Goal: Task Accomplishment & Management: Complete application form

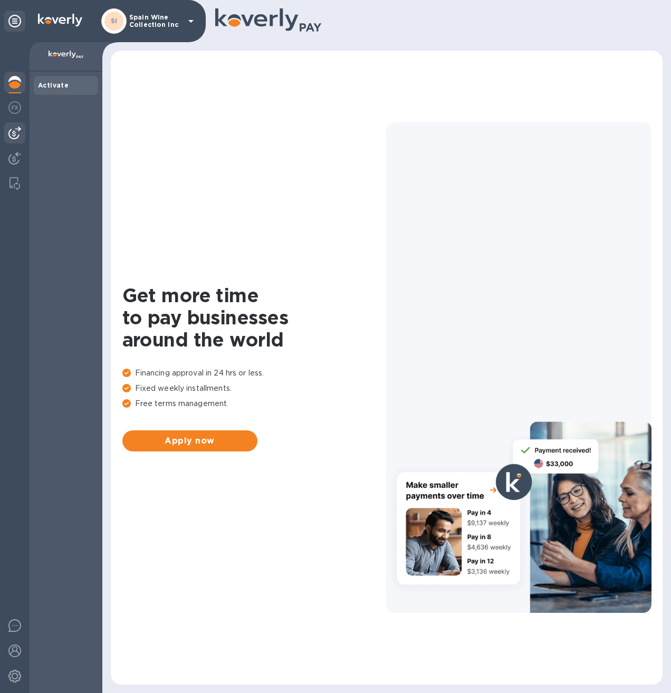
click at [8, 135] on div at bounding box center [14, 132] width 21 height 21
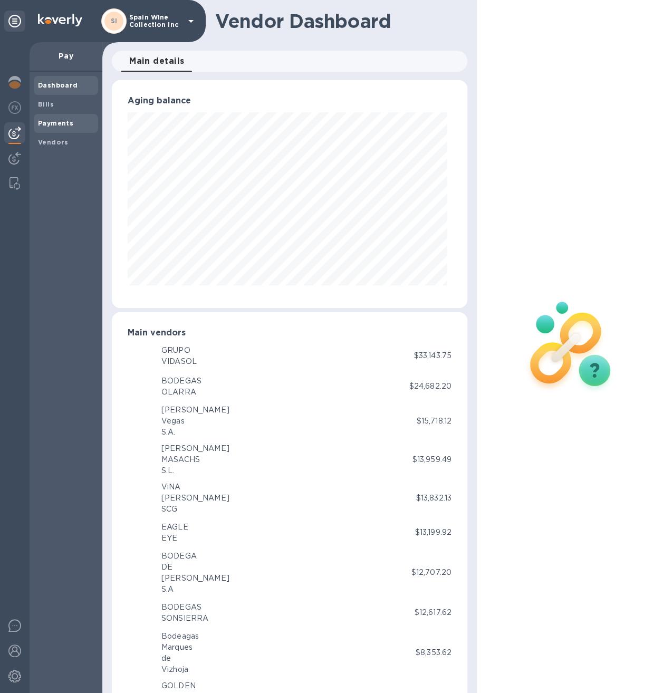
scroll to position [228, 351]
click at [43, 106] on b "Bills" at bounding box center [46, 104] width 16 height 8
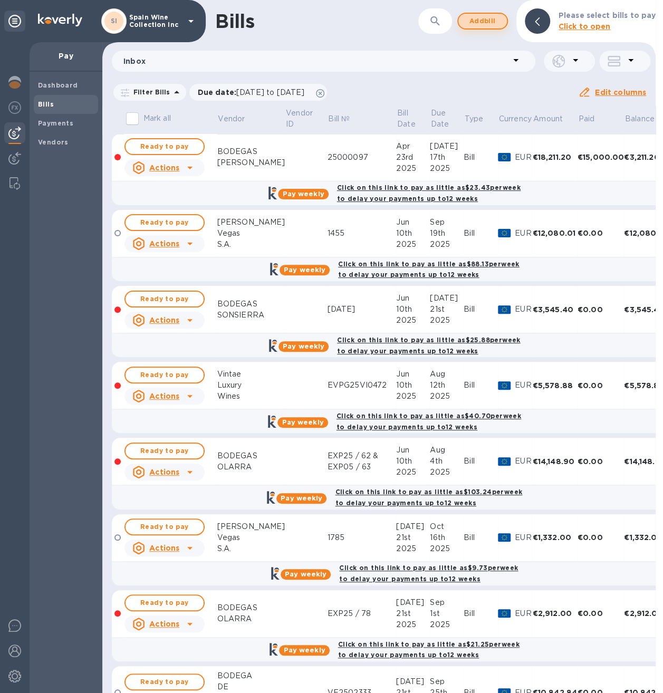
click at [482, 15] on span "Add bill" at bounding box center [483, 21] width 32 height 13
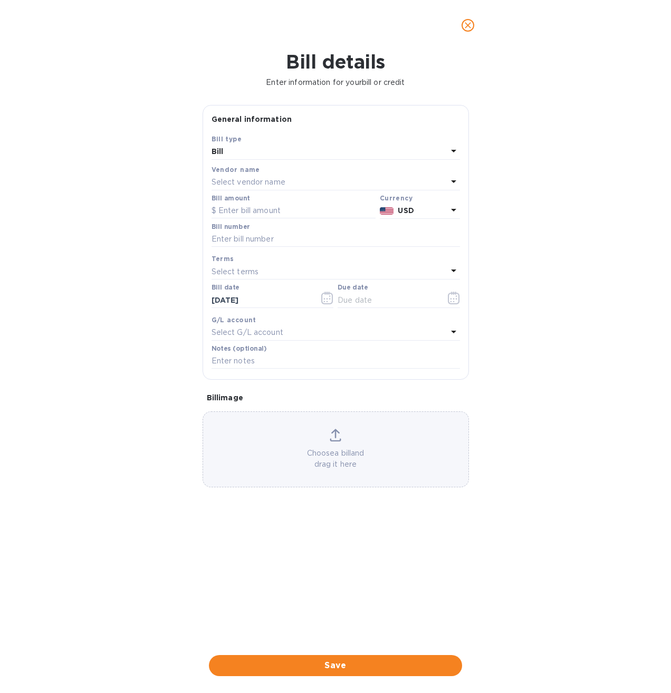
click at [247, 184] on p "Select vendor name" at bounding box center [249, 182] width 74 height 11
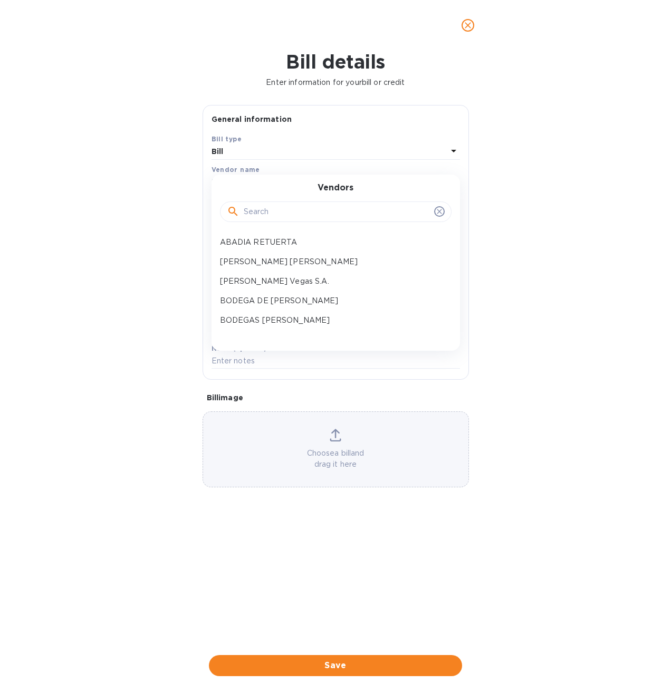
click at [246, 217] on input "text" at bounding box center [337, 212] width 186 height 16
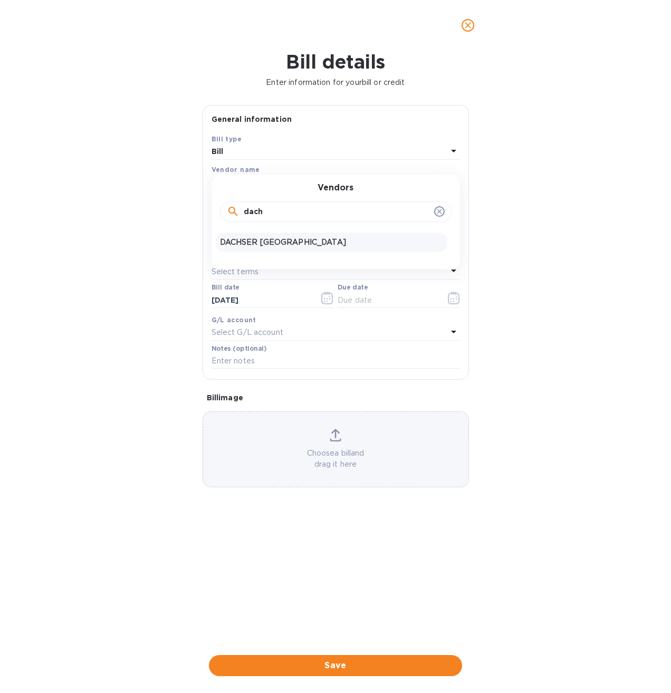
type input "dach"
click at [246, 249] on div "DACHSER [GEOGRAPHIC_DATA]" at bounding box center [332, 243] width 232 height 20
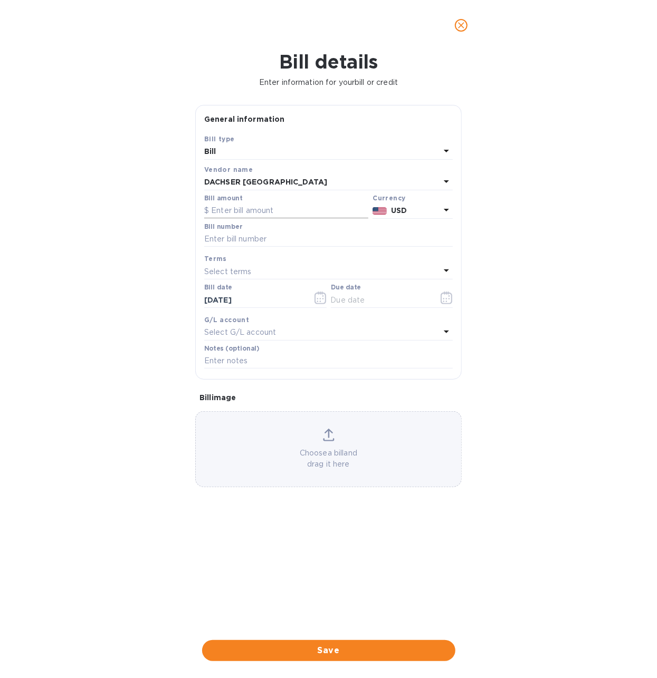
click at [252, 216] on input "text" at bounding box center [286, 211] width 164 height 16
type input "4,691.71"
paste input "3132888124"
type input "3132888124"
click at [240, 363] on input "text" at bounding box center [328, 361] width 248 height 16
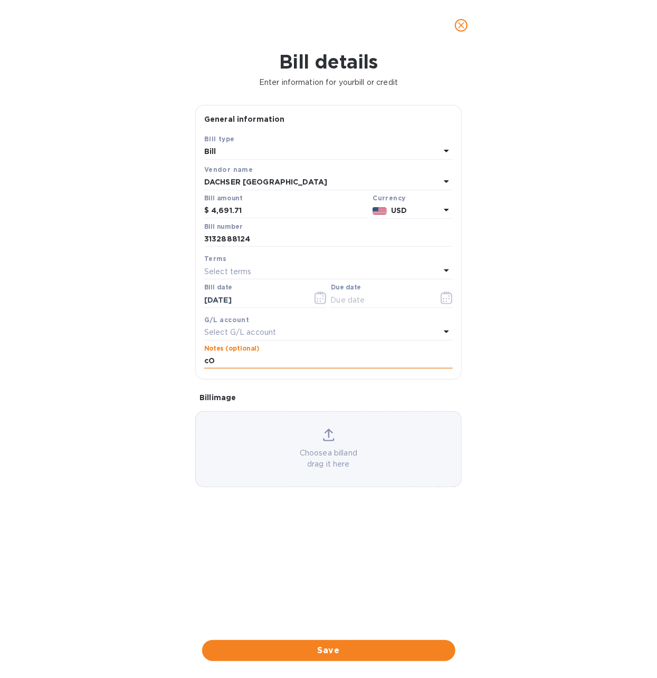
type input "c"
click at [270, 360] on input "Cont. #" at bounding box center [328, 361] width 248 height 16
paste input "TRHU8503382"
click at [294, 357] on input "Cont. TRHU8503382 #" at bounding box center [328, 361] width 248 height 16
type input "Cont. TRHU8503382 (#126)"
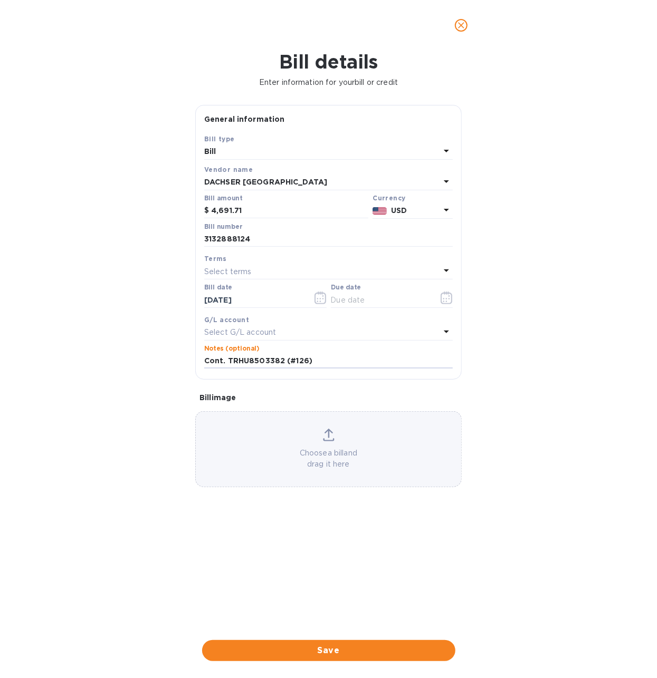
click at [308, 445] on div "Choose a bill and drag it here" at bounding box center [328, 449] width 265 height 41
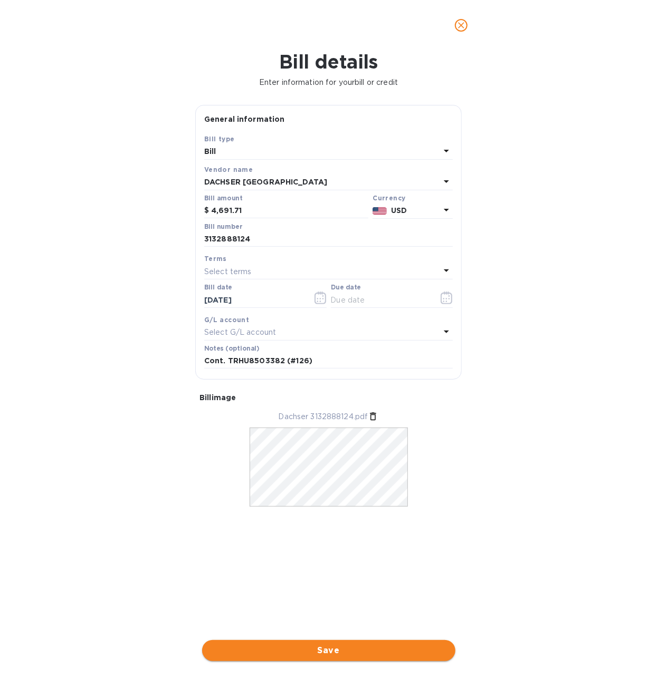
click at [318, 651] on span "Save" at bounding box center [329, 651] width 236 height 13
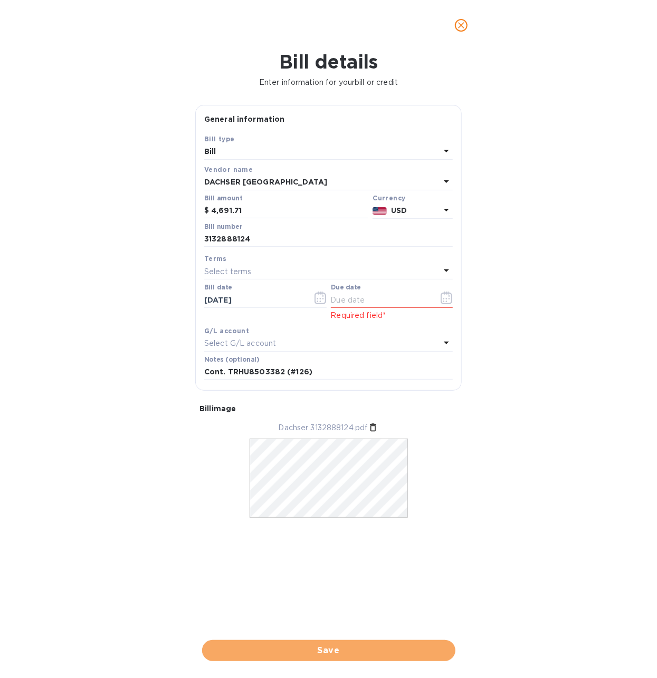
drag, startPoint x: 335, startPoint y: 653, endPoint x: 325, endPoint y: 525, distance: 128.6
click at [329, 626] on div "Bill details Enter information for your bill or credit General information Save…" at bounding box center [328, 365] width 657 height 628
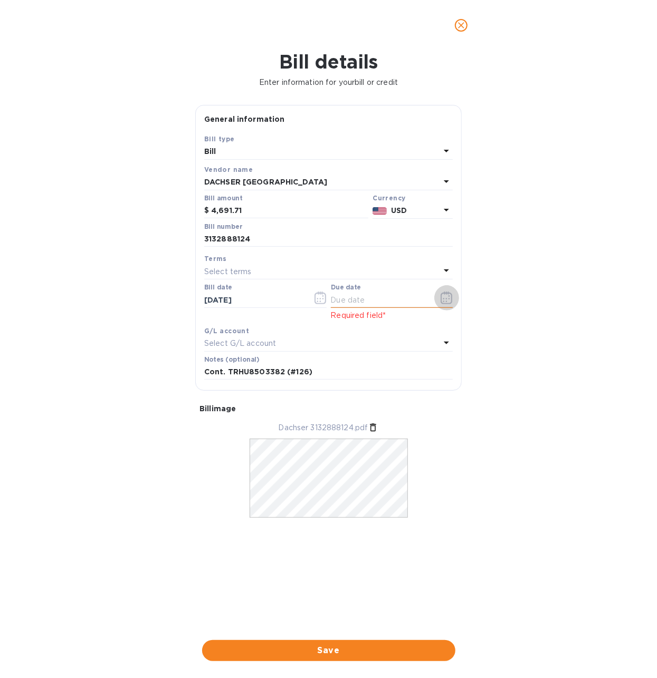
click at [448, 295] on icon "button" at bounding box center [447, 298] width 12 height 13
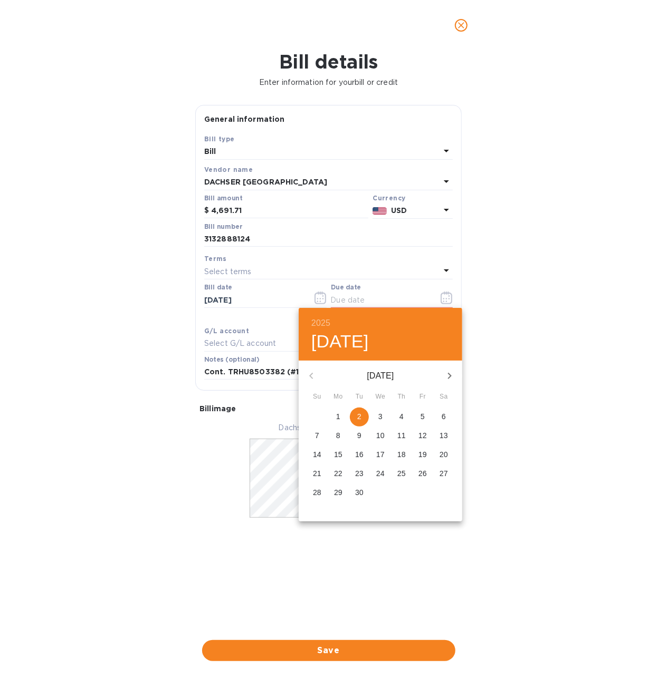
click at [353, 413] on span "2" at bounding box center [359, 417] width 19 height 11
type input "[DATE]"
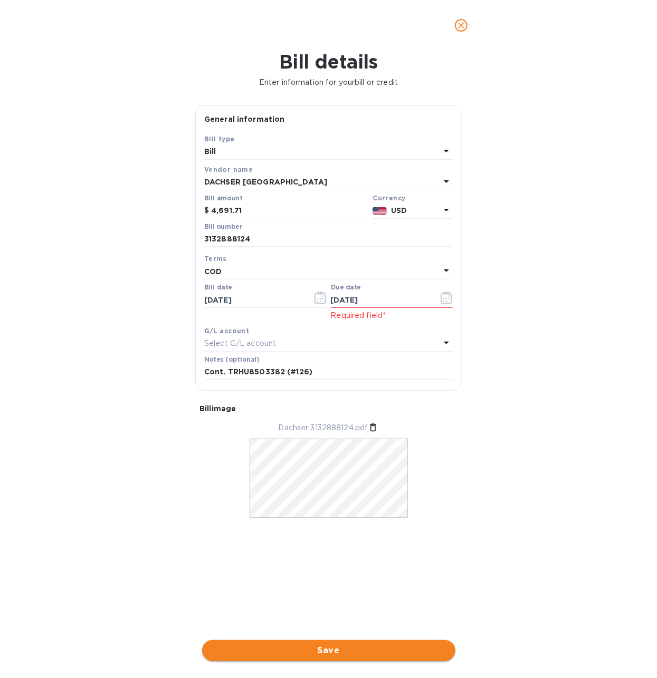
click at [328, 640] on div "Save" at bounding box center [328, 650] width 257 height 25
click at [317, 653] on span "Save" at bounding box center [329, 651] width 236 height 13
